Goal: Task Accomplishment & Management: Use online tool/utility

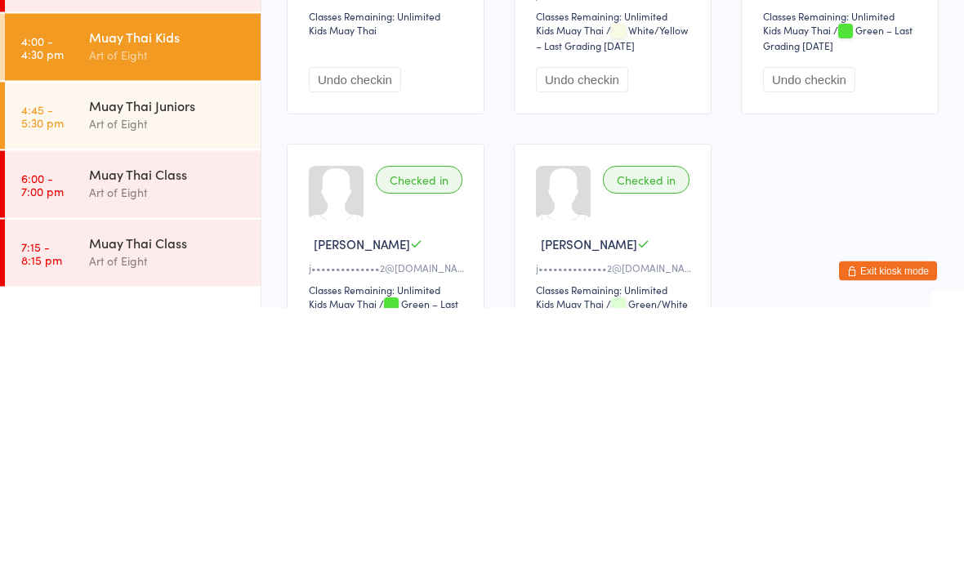
click at [209, 368] on div "Muay Thai Juniors" at bounding box center [168, 377] width 158 height 18
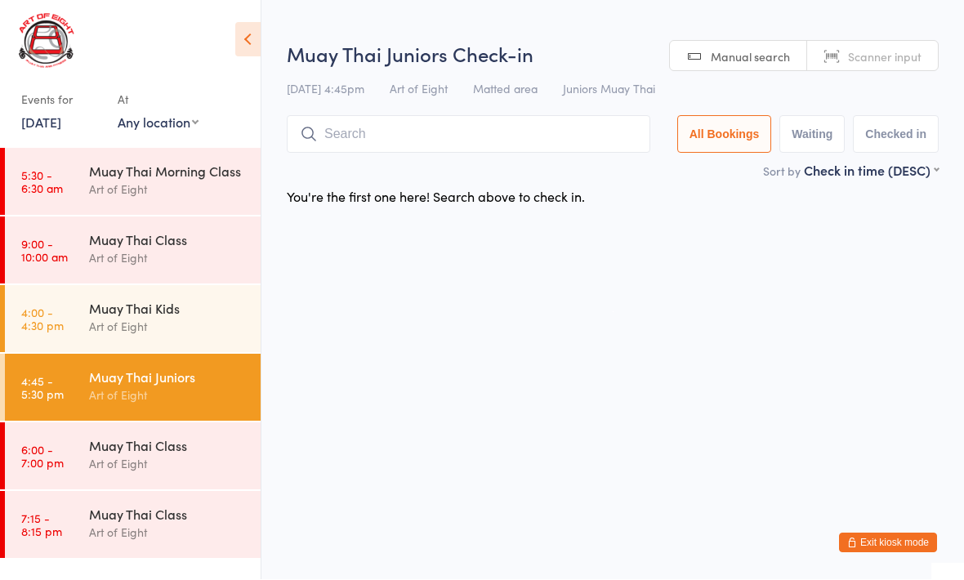
click at [491, 107] on div "Muay Thai Juniors Check-in [DATE] 4:45pm Art of Eight Matted area Juniors Muay …" at bounding box center [613, 101] width 652 height 121
click at [496, 112] on div "Muay Thai Juniors Check-in [DATE] 4:45pm Art of Eight Matted area Juniors Muay …" at bounding box center [613, 101] width 652 height 121
click at [475, 133] on input "search" at bounding box center [468, 135] width 363 height 38
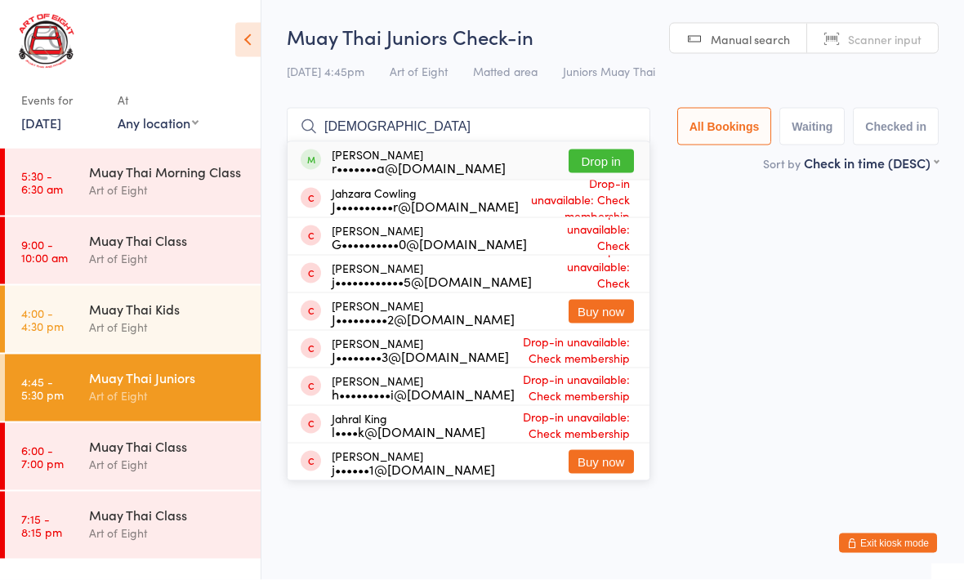
type input "[DEMOGRAPHIC_DATA]"
click at [586, 144] on div "[PERSON_NAME] r•••••••a@[DOMAIN_NAME] Drop in" at bounding box center [468, 161] width 362 height 38
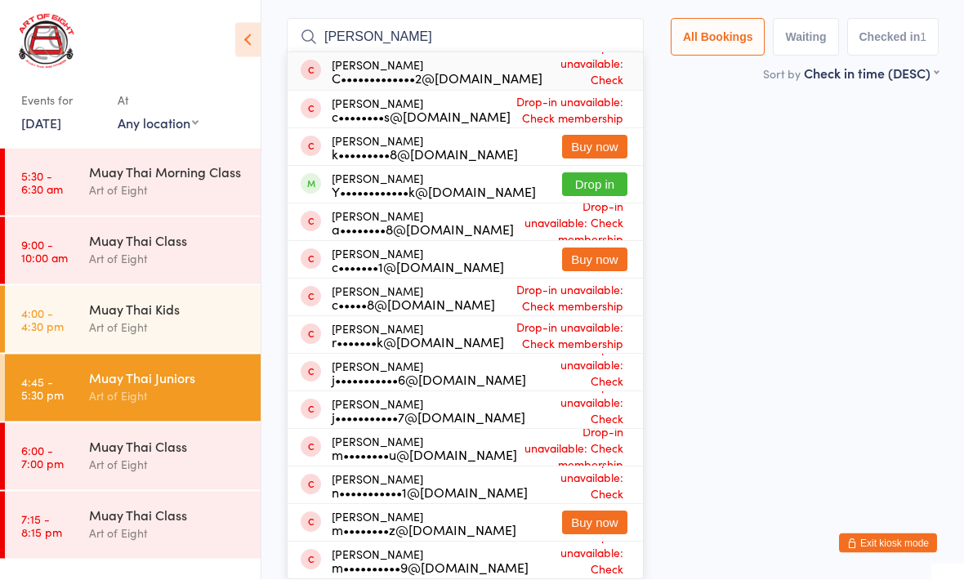
type input "[PERSON_NAME]"
click at [595, 197] on button "Drop in" at bounding box center [594, 185] width 65 height 24
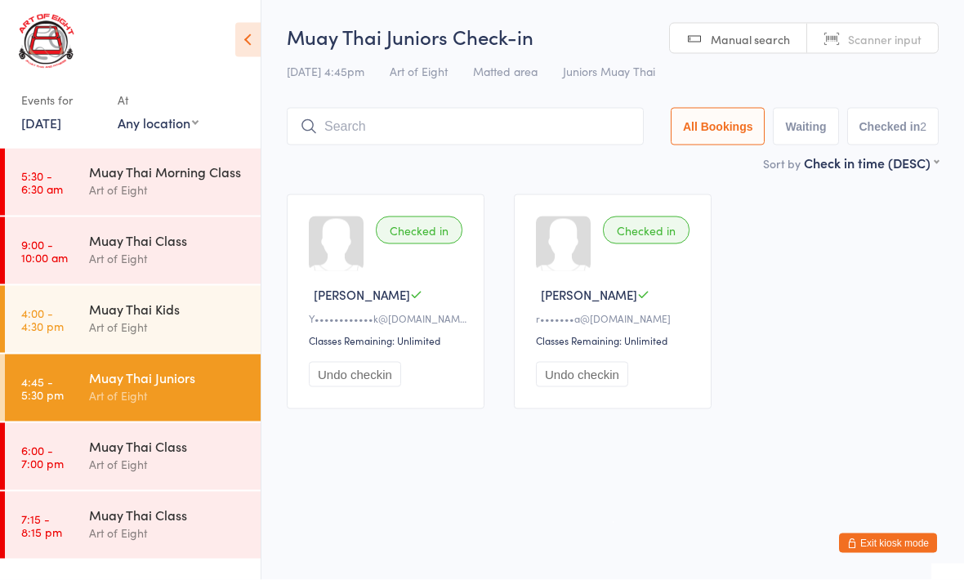
click at [138, 445] on div "Muay Thai Class" at bounding box center [168, 446] width 158 height 18
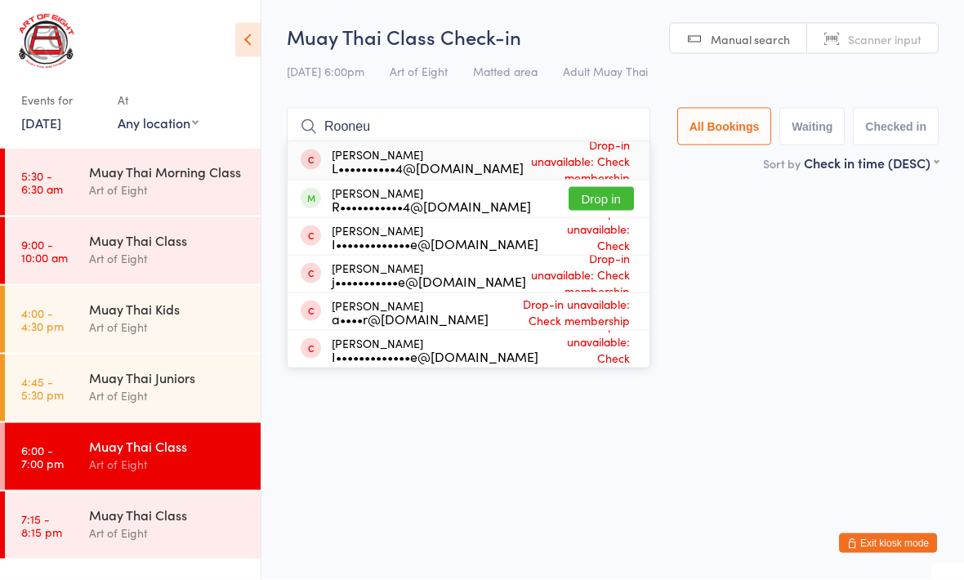
type input "Rooneu"
click at [609, 200] on button "Drop in" at bounding box center [600, 199] width 65 height 24
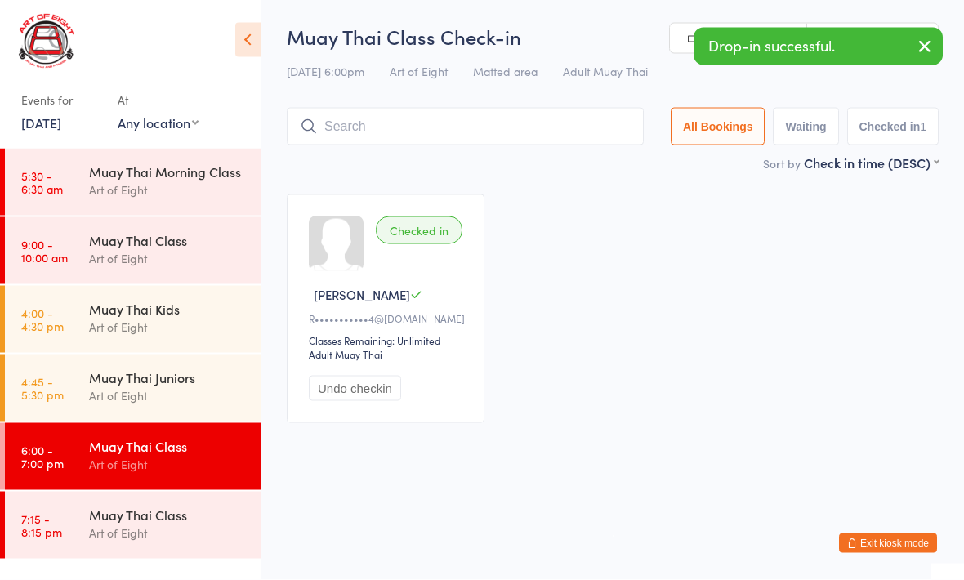
click at [171, 389] on div "Art of Eight" at bounding box center [168, 395] width 158 height 19
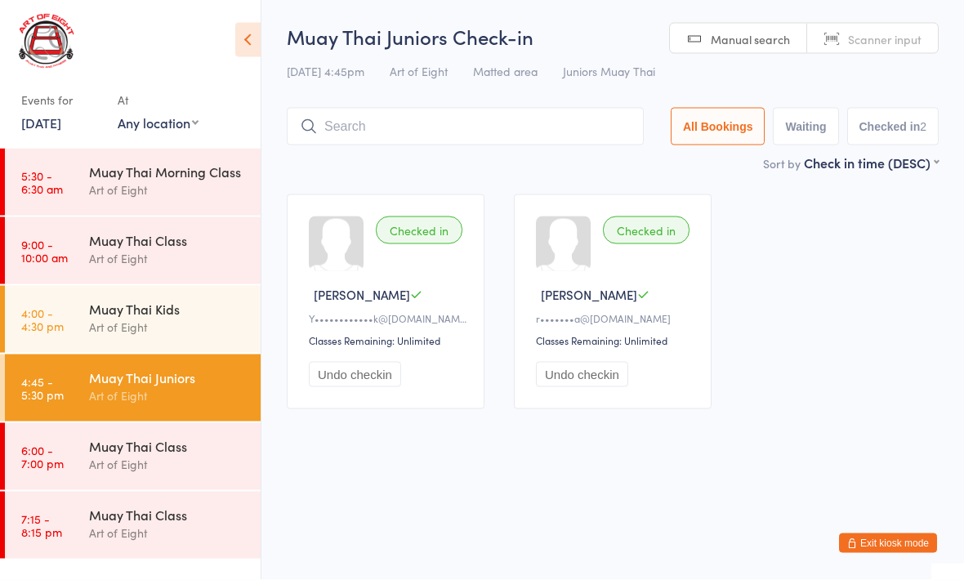
click at [138, 434] on div "Muay Thai Class Art of Eight" at bounding box center [174, 455] width 171 height 65
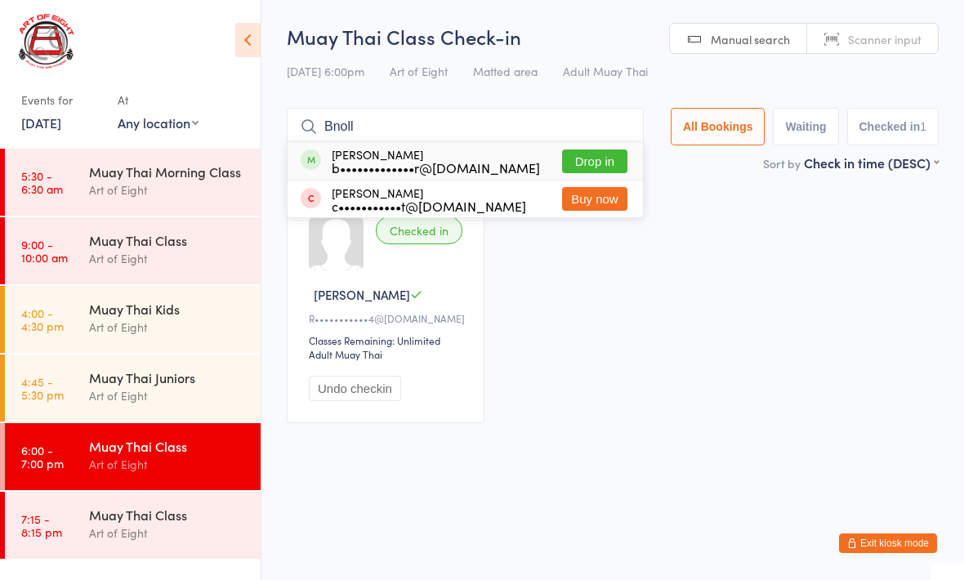
type input "Bnoll"
click at [590, 168] on button "Drop in" at bounding box center [594, 161] width 65 height 24
